Goal: Register for event/course

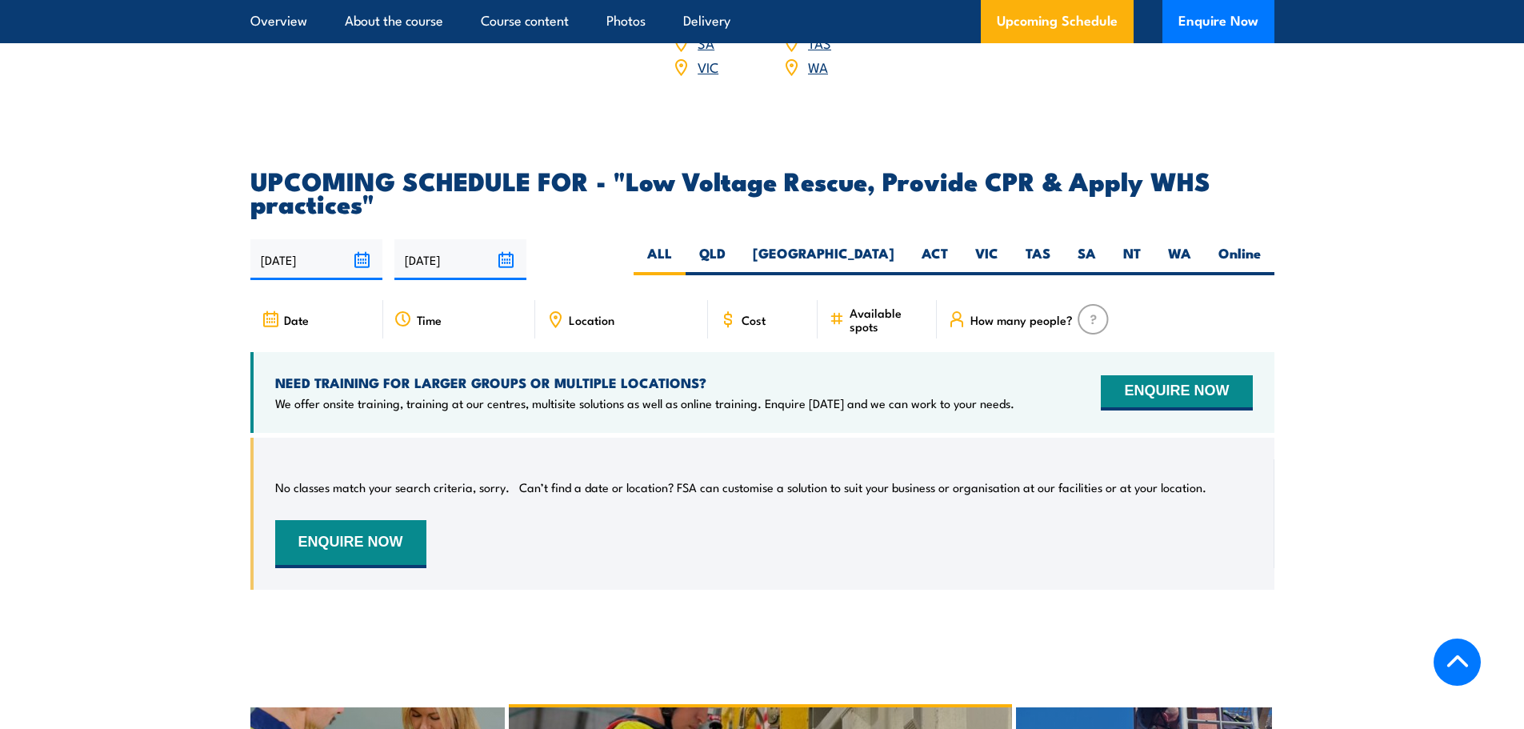
scroll to position [2719, 0]
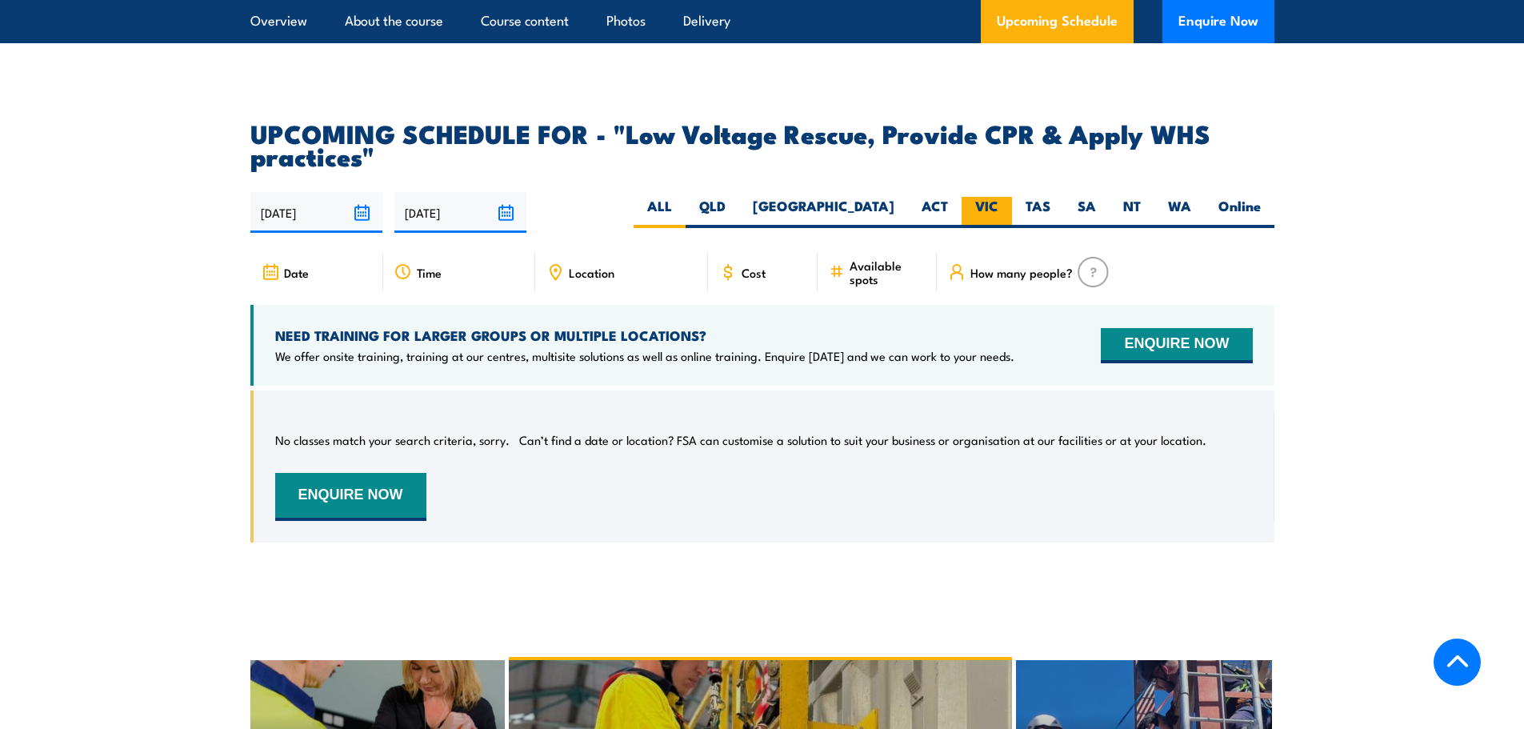
click at [1001, 225] on label "VIC" at bounding box center [986, 212] width 50 height 31
click at [1001, 207] on input "VIC" at bounding box center [1003, 202] width 10 height 10
radio input "true"
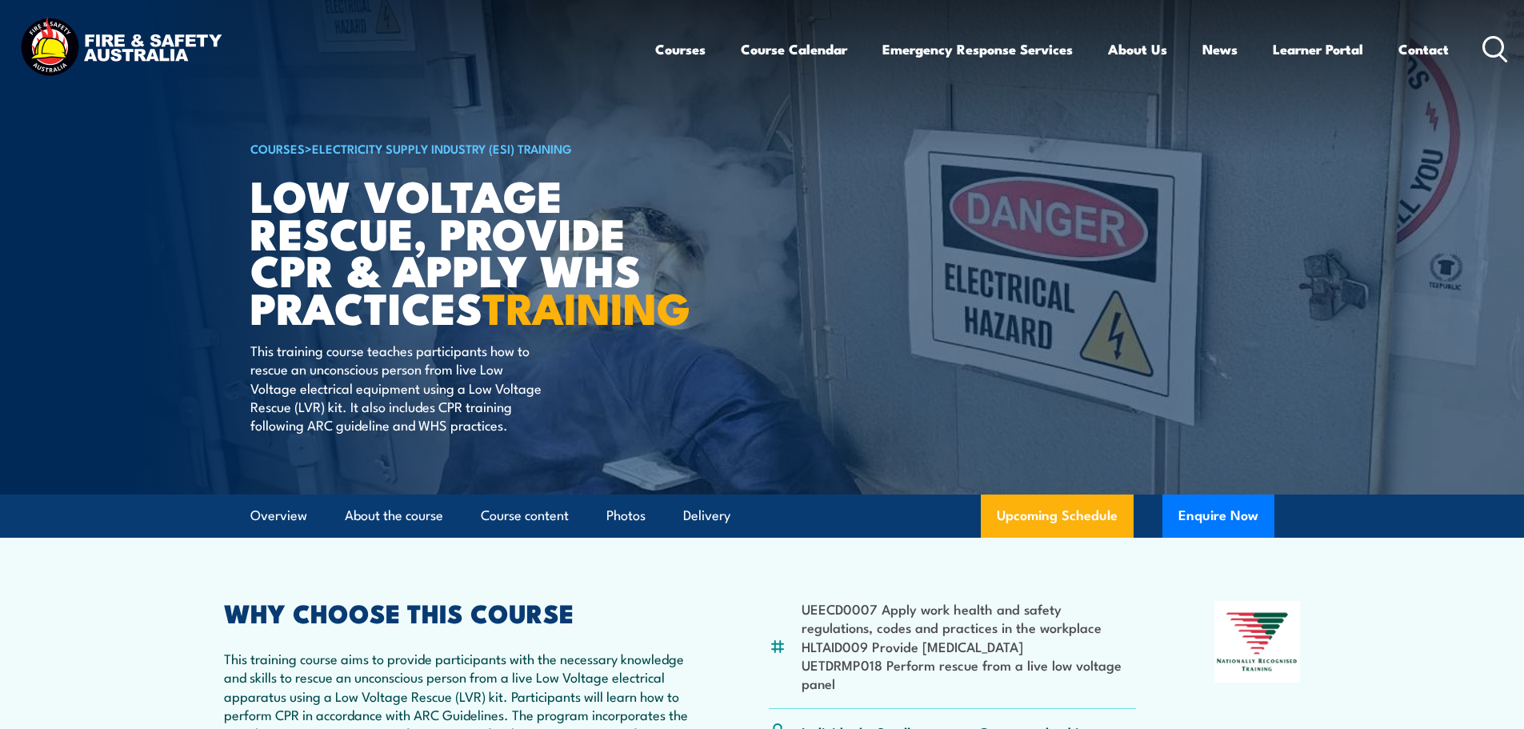
click at [1489, 49] on icon at bounding box center [1495, 49] width 26 height 26
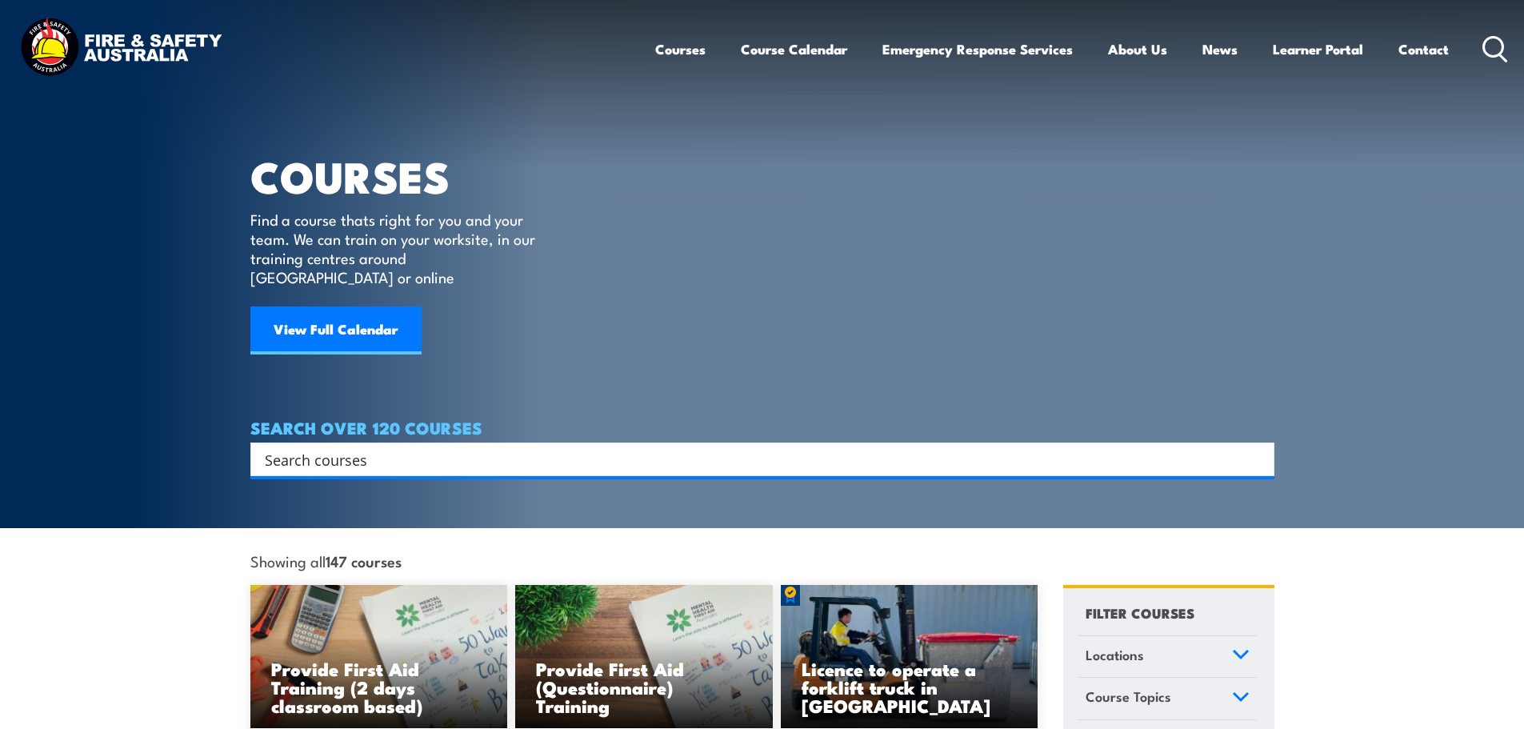
click at [360, 447] on input "Search input" at bounding box center [752, 459] width 974 height 24
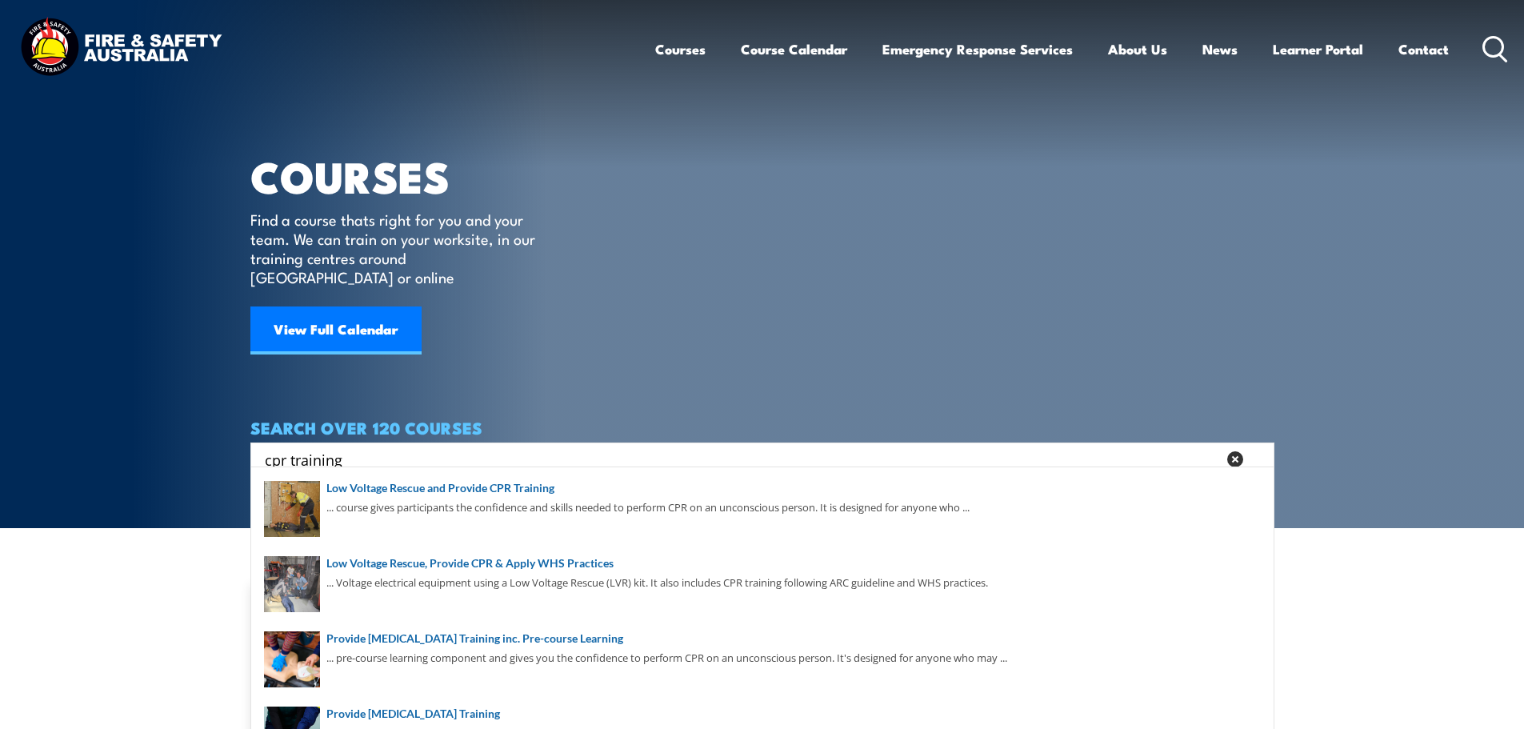
type input "cpr training"
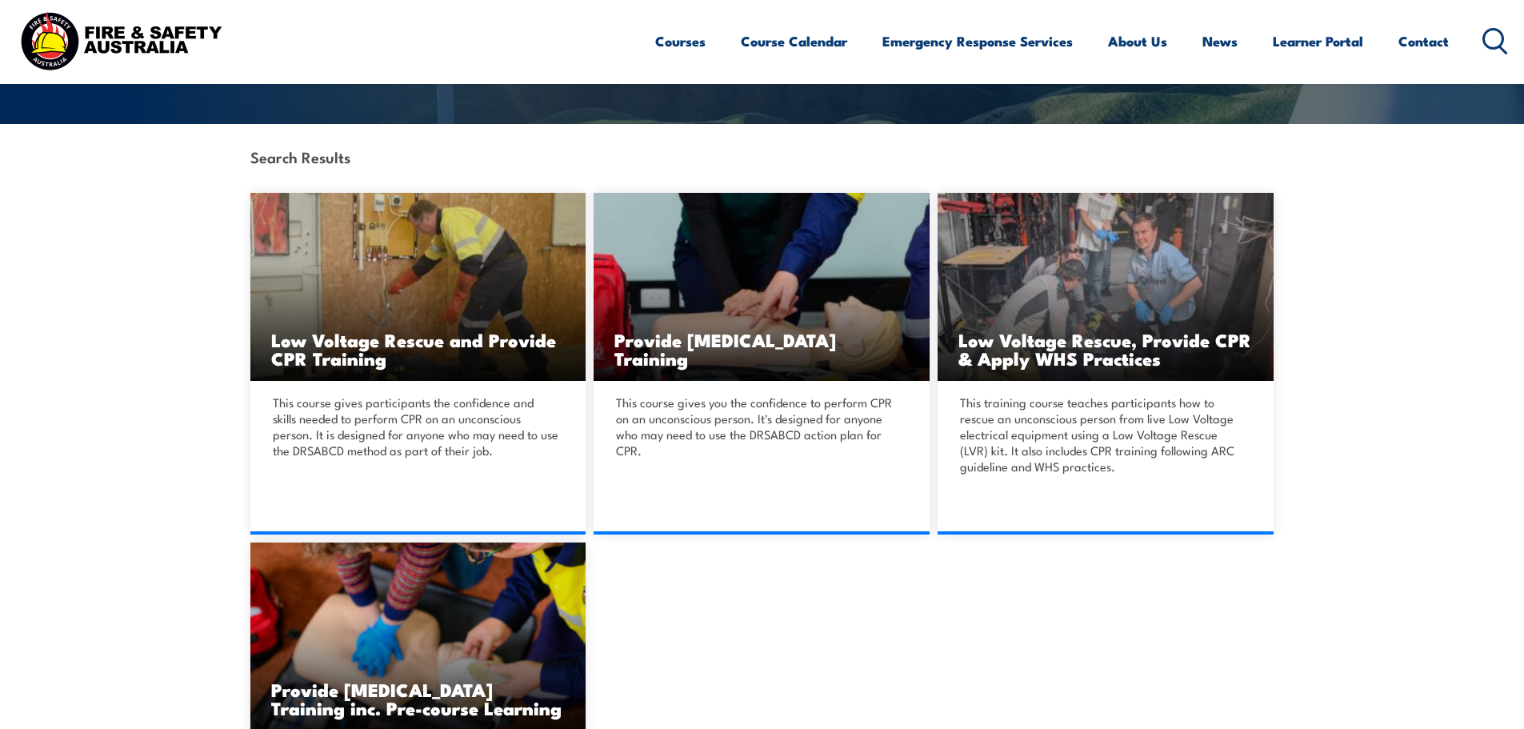
scroll to position [320, 0]
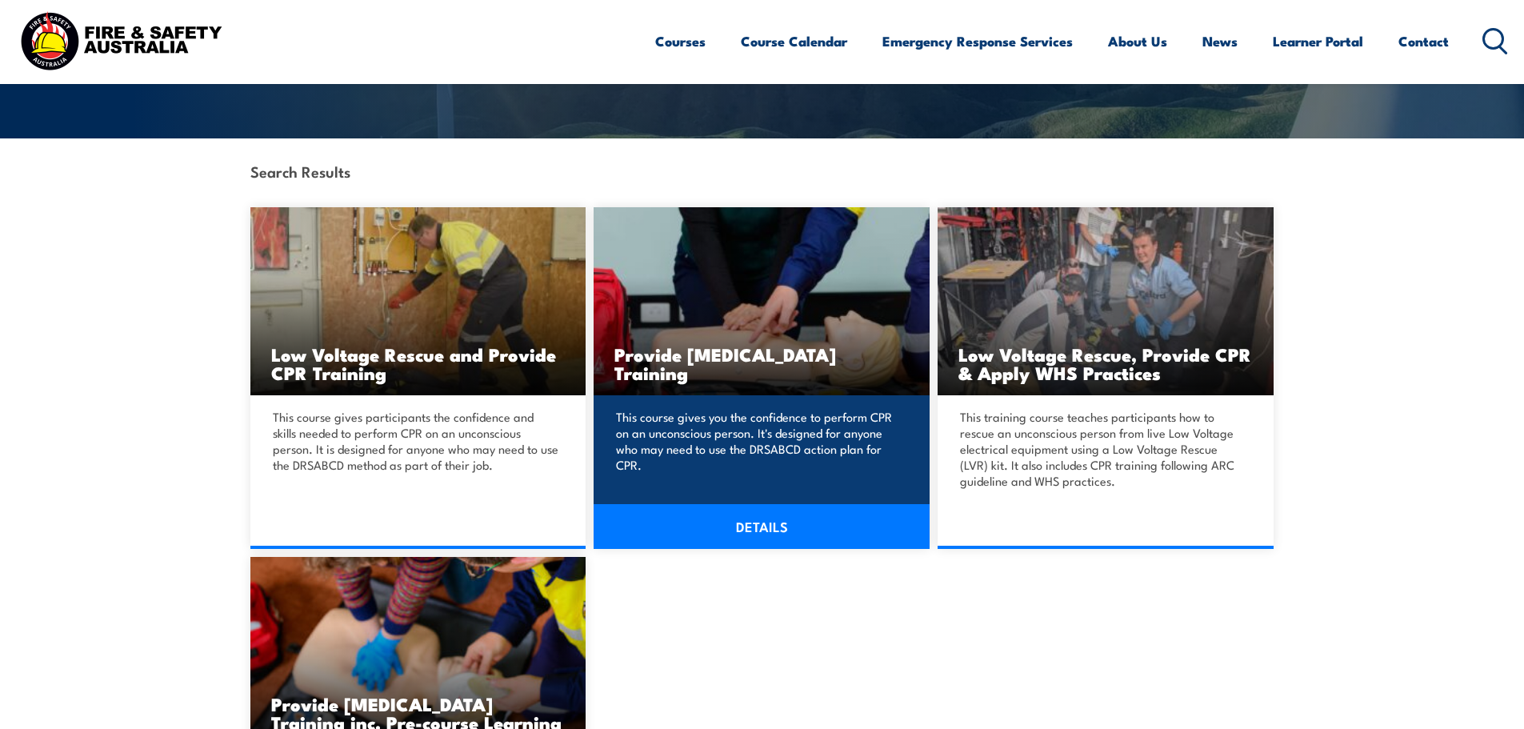
click at [773, 529] on link "DETAILS" at bounding box center [761, 526] width 336 height 45
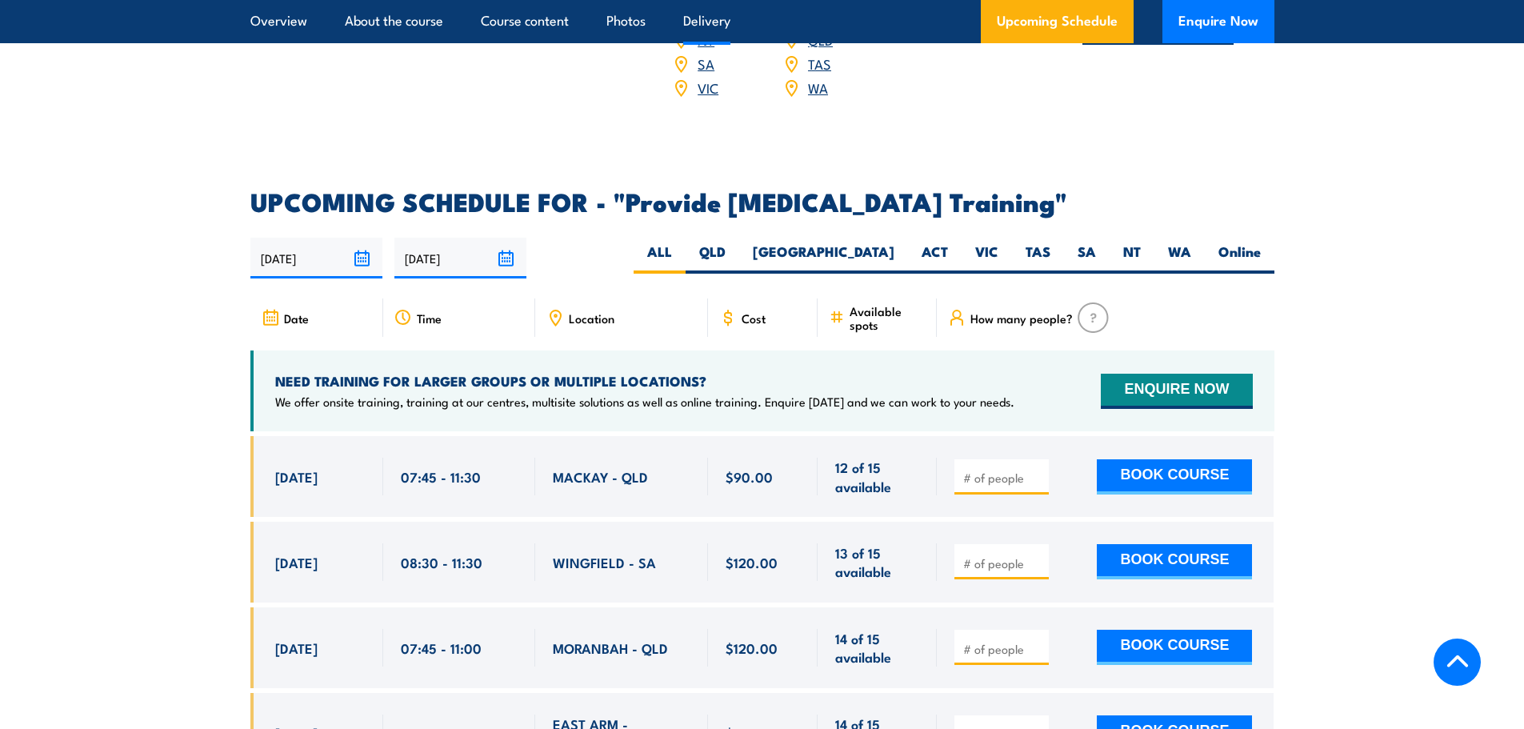
scroll to position [2719, 0]
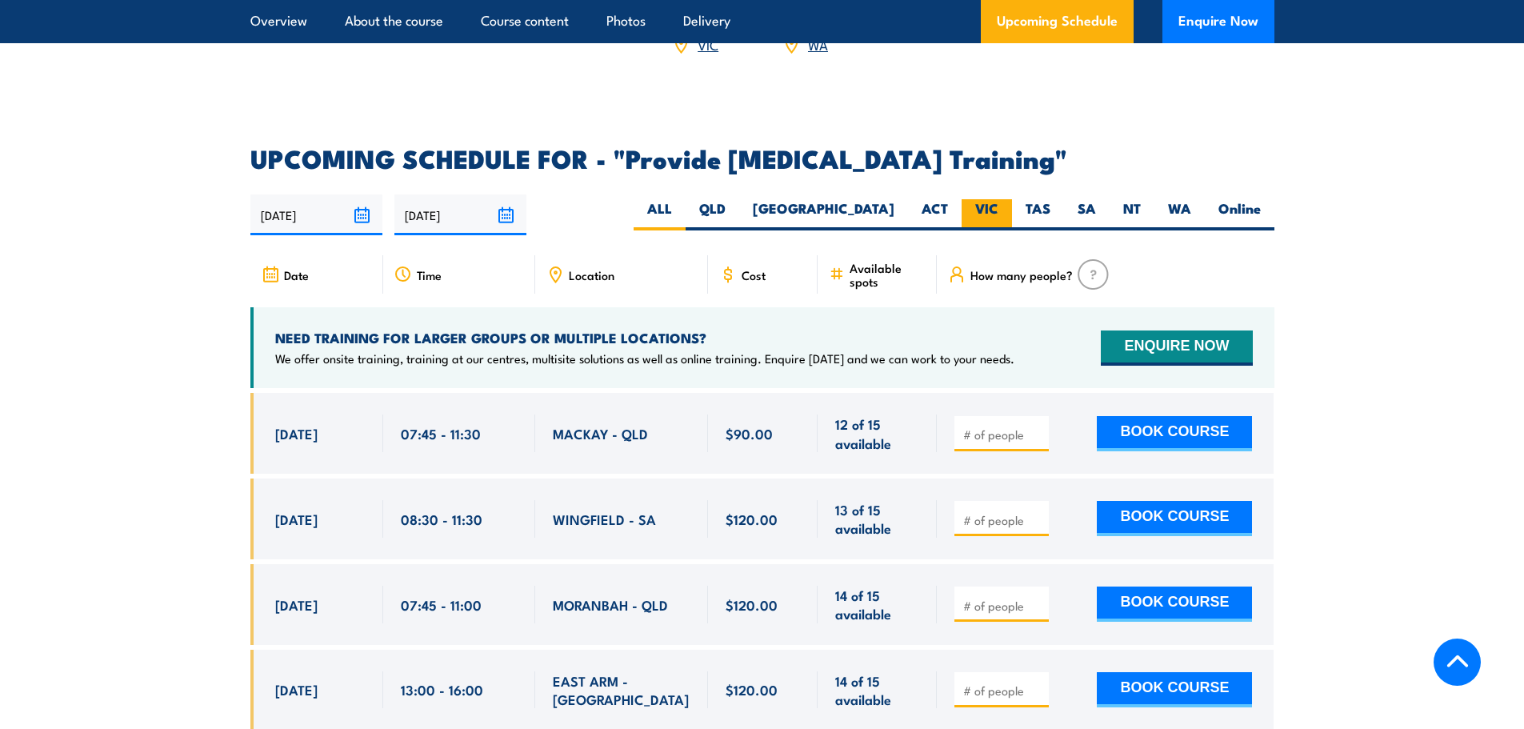
click at [989, 222] on label "VIC" at bounding box center [986, 214] width 50 height 31
click at [998, 210] on input "VIC" at bounding box center [1003, 204] width 10 height 10
radio input "true"
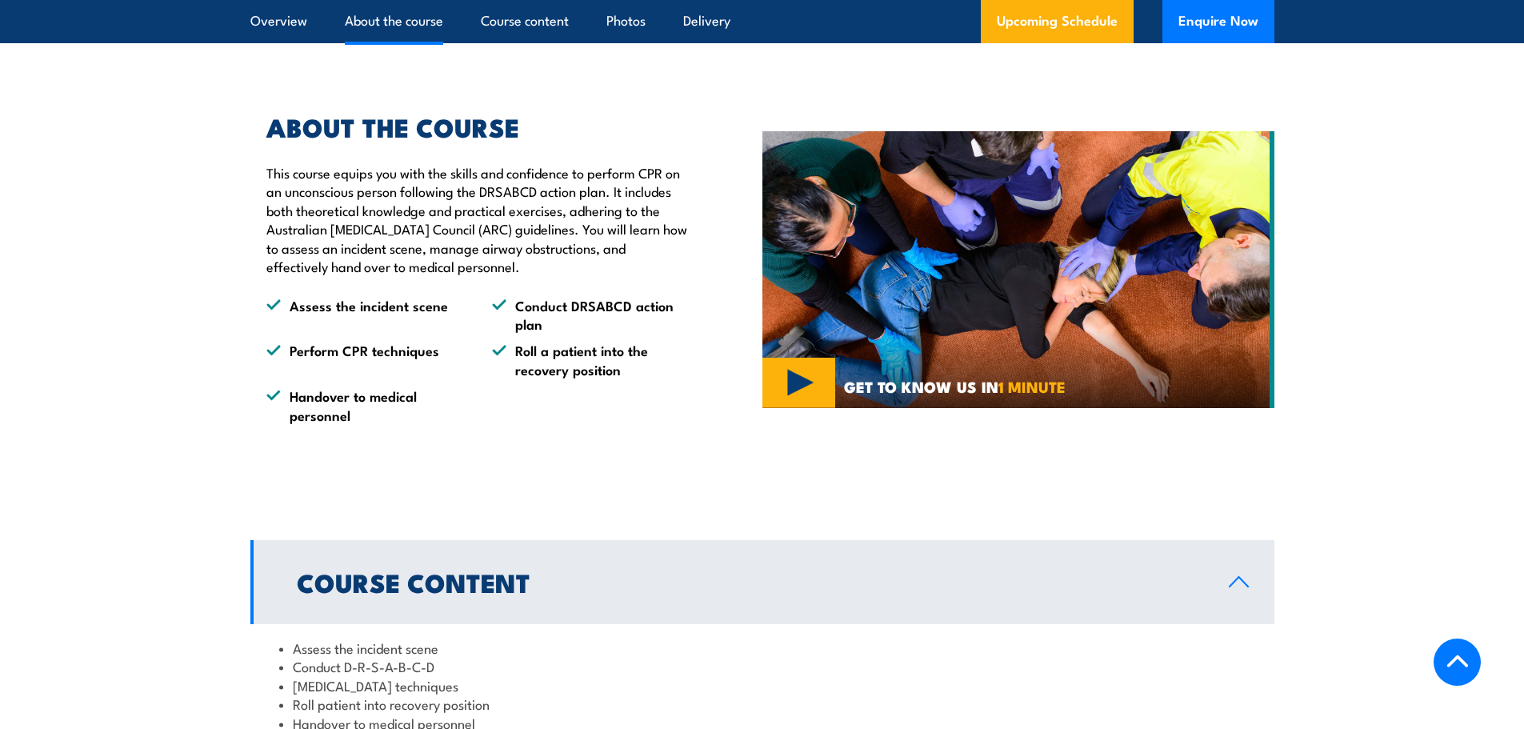
scroll to position [878, 0]
